Goal: Navigation & Orientation: Find specific page/section

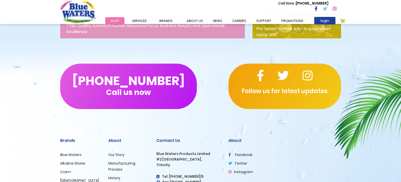
scroll to position [810, 0]
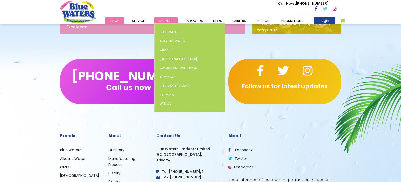
click at [165, 20] on span "Brands" at bounding box center [165, 20] width 13 height 5
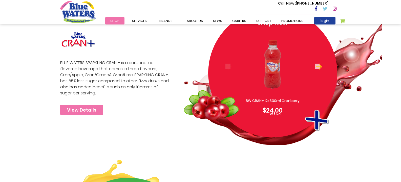
scroll to position [455, 0]
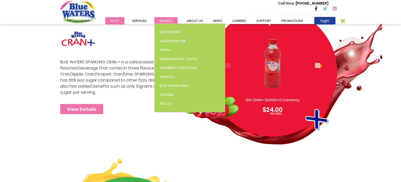
click at [168, 22] on span "Brands" at bounding box center [165, 20] width 13 height 5
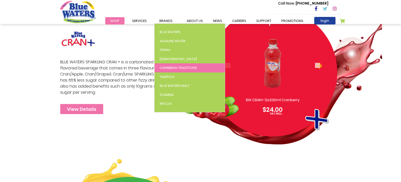
click at [177, 69] on span "Caribbean Traditions" at bounding box center [178, 68] width 37 height 5
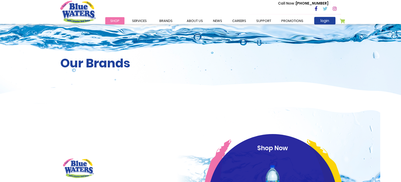
scroll to position [455, 0]
